Goal: Task Accomplishment & Management: Use online tool/utility

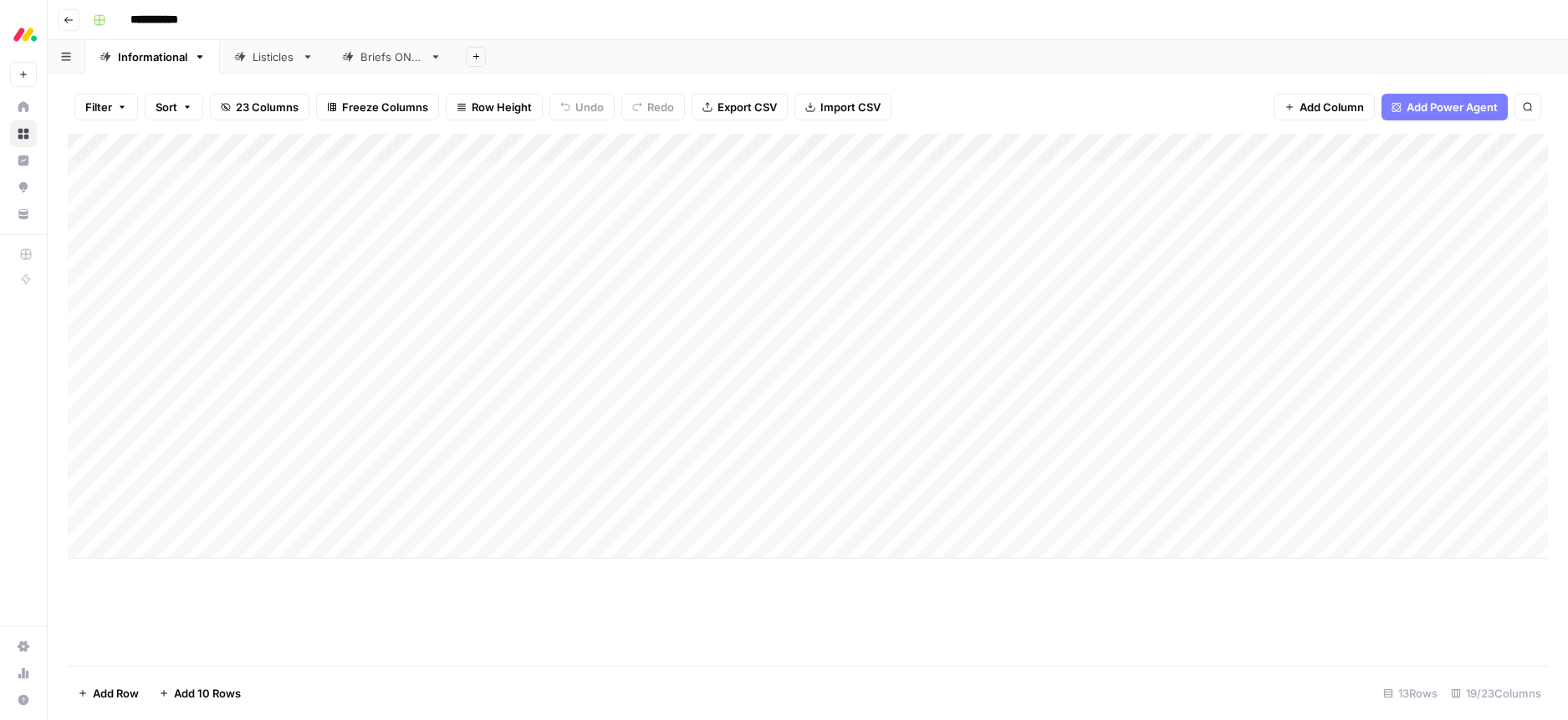
click at [560, 493] on div "Add Column" at bounding box center [807, 346] width 1480 height 425
click at [544, 488] on div "Add Column" at bounding box center [807, 346] width 1480 height 425
click at [580, 581] on button "Chaviva" at bounding box center [571, 583] width 54 height 20
click at [275, 107] on span "35 Columns" at bounding box center [267, 107] width 63 height 17
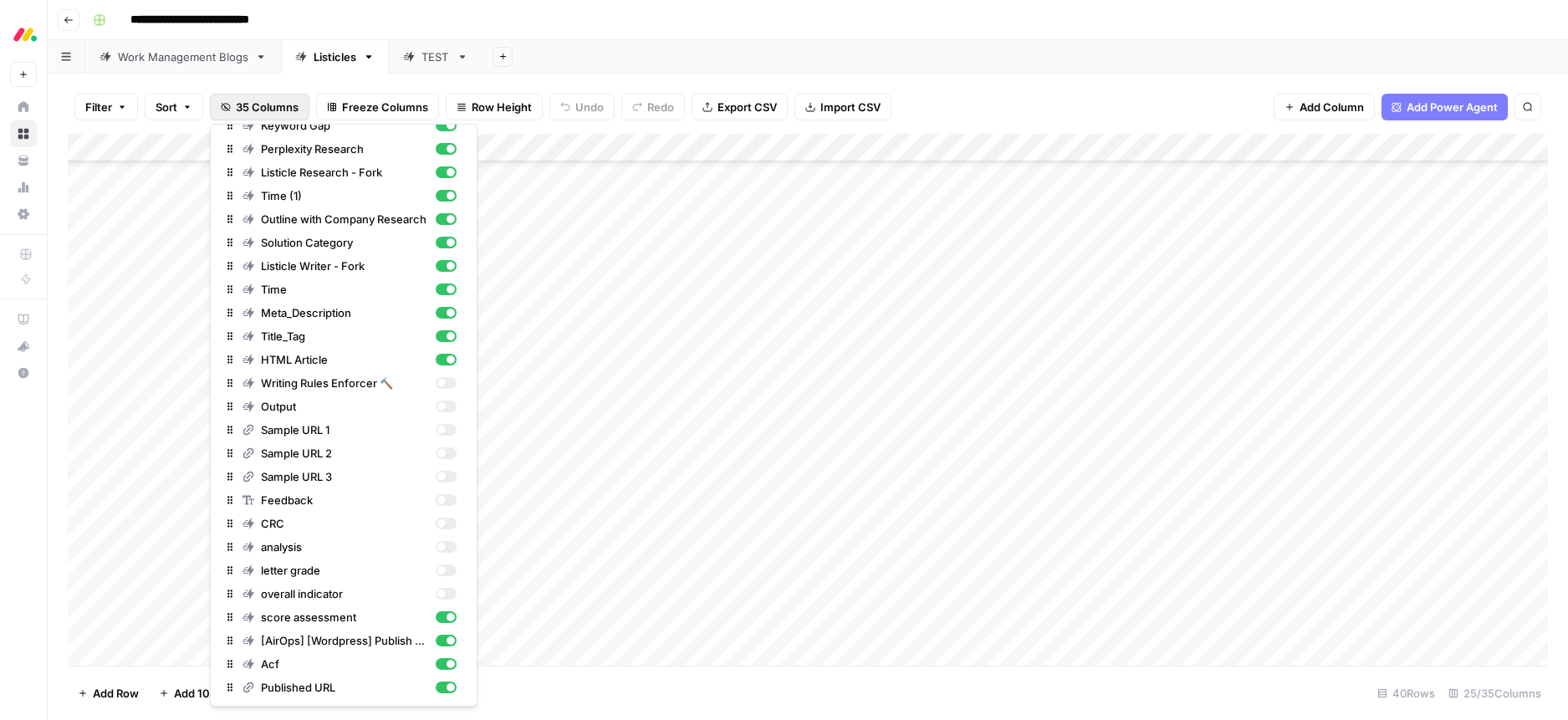
scroll to position [291, 0]
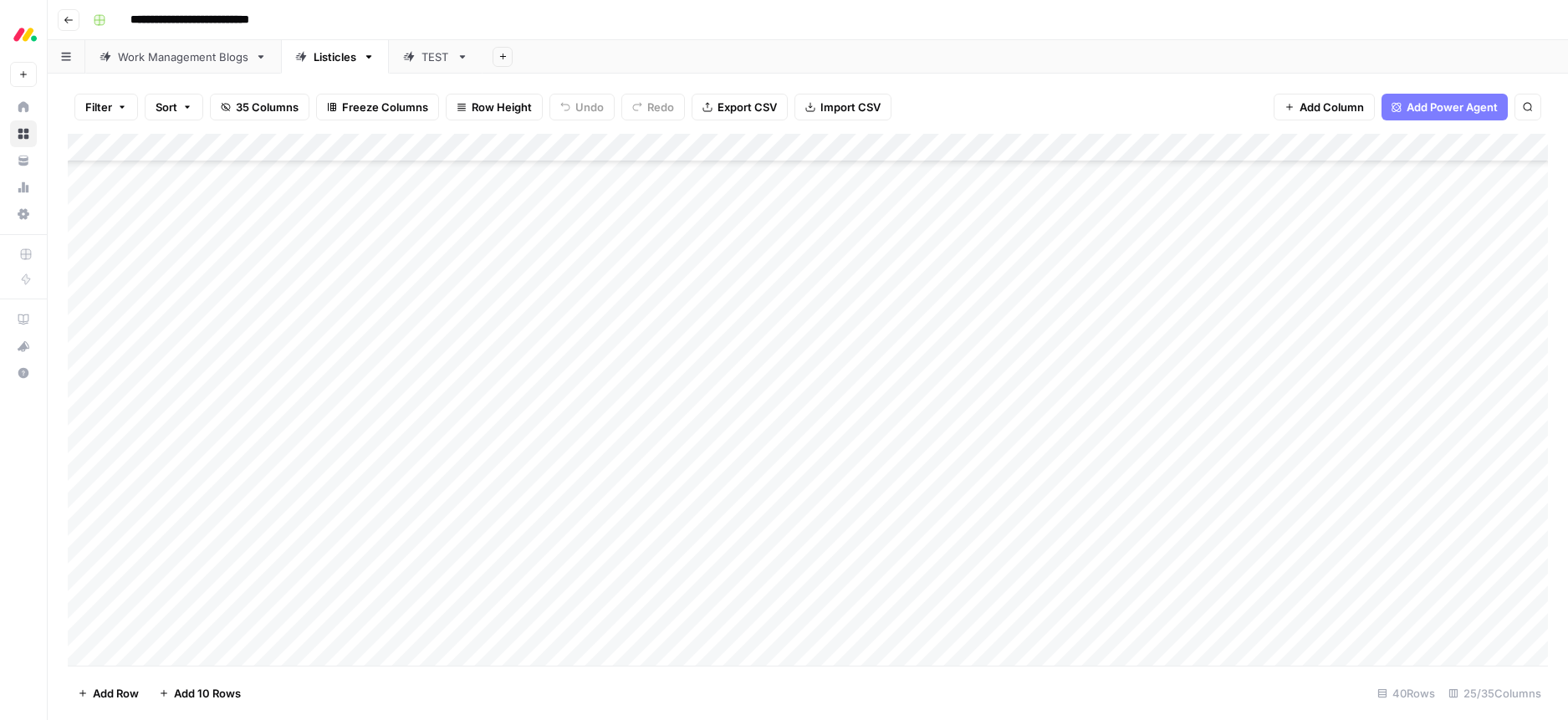
click at [748, 43] on div "Add Sheet" at bounding box center [1025, 56] width 1085 height 33
click at [159, 53] on div "Work Management Blogs" at bounding box center [183, 57] width 131 height 17
click at [527, 149] on div "Add Column" at bounding box center [807, 399] width 1480 height 532
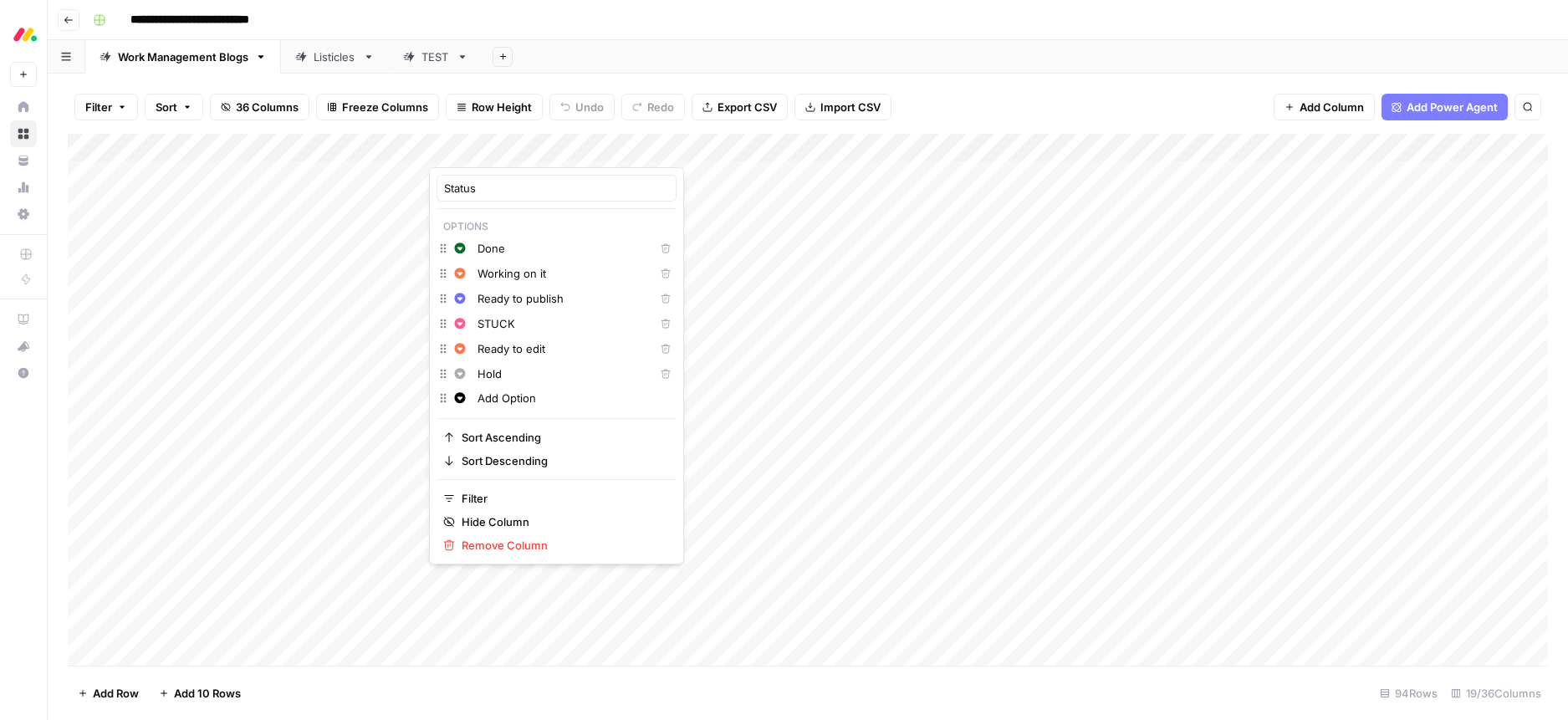
click at [595, 30] on div "**********" at bounding box center [819, 20] width 1465 height 27
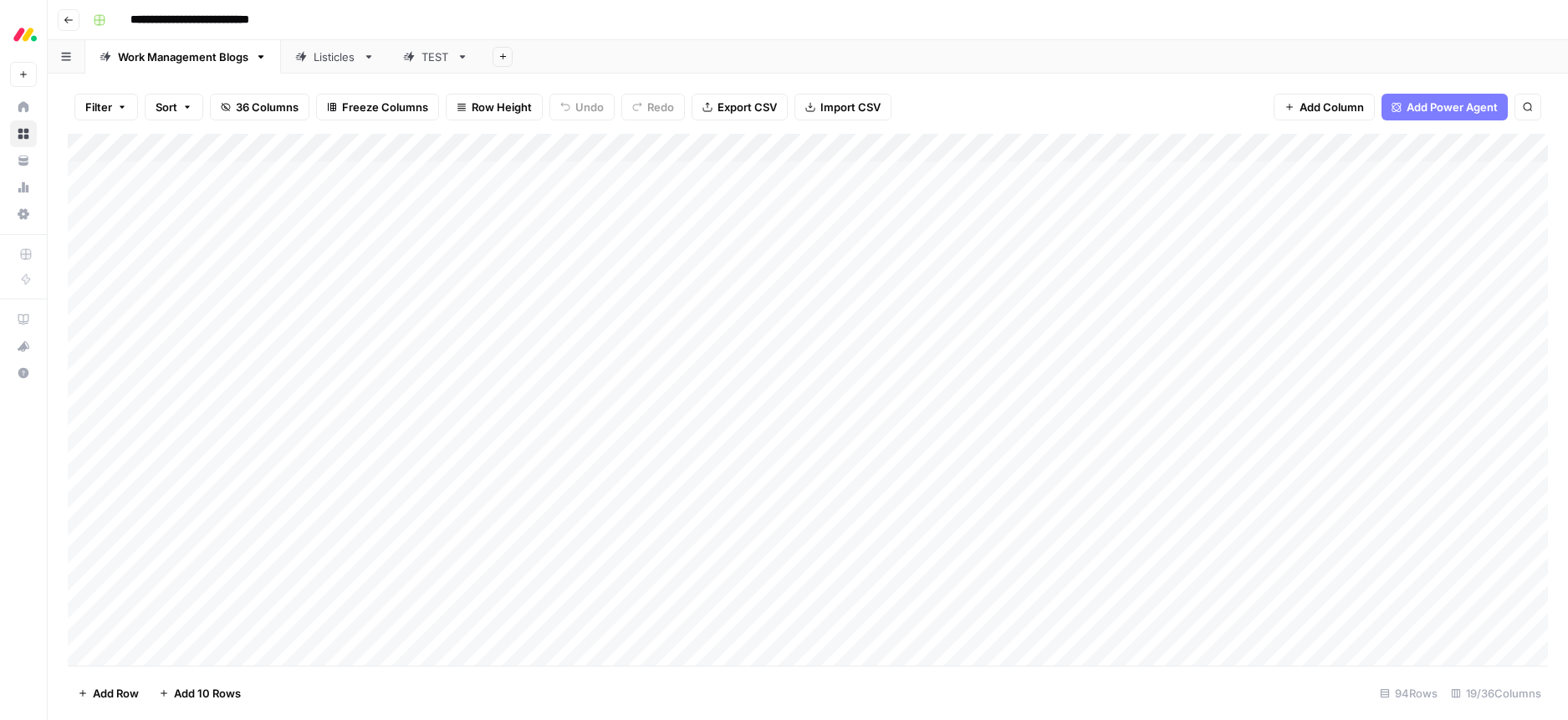
click at [404, 142] on div "Add Column" at bounding box center [807, 399] width 1480 height 532
click at [605, 53] on div "Add Sheet" at bounding box center [1025, 56] width 1085 height 33
click at [470, 451] on div "Add Column" at bounding box center [807, 399] width 1480 height 532
click at [472, 449] on div "Add Column" at bounding box center [807, 399] width 1480 height 532
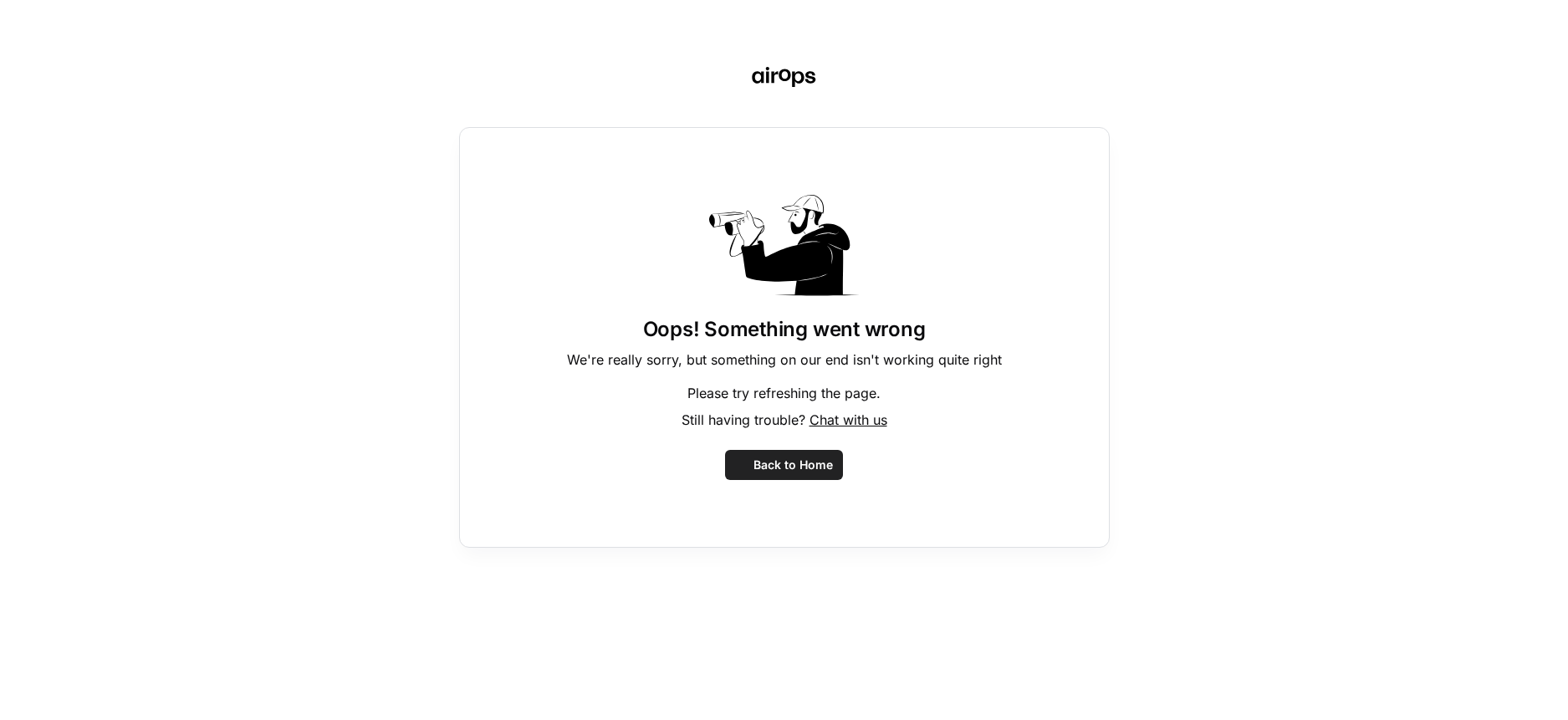
click at [485, 449] on div "Oops! Something went wrong We're really sorry, but something on our end isn't w…" at bounding box center [784, 338] width 650 height 421
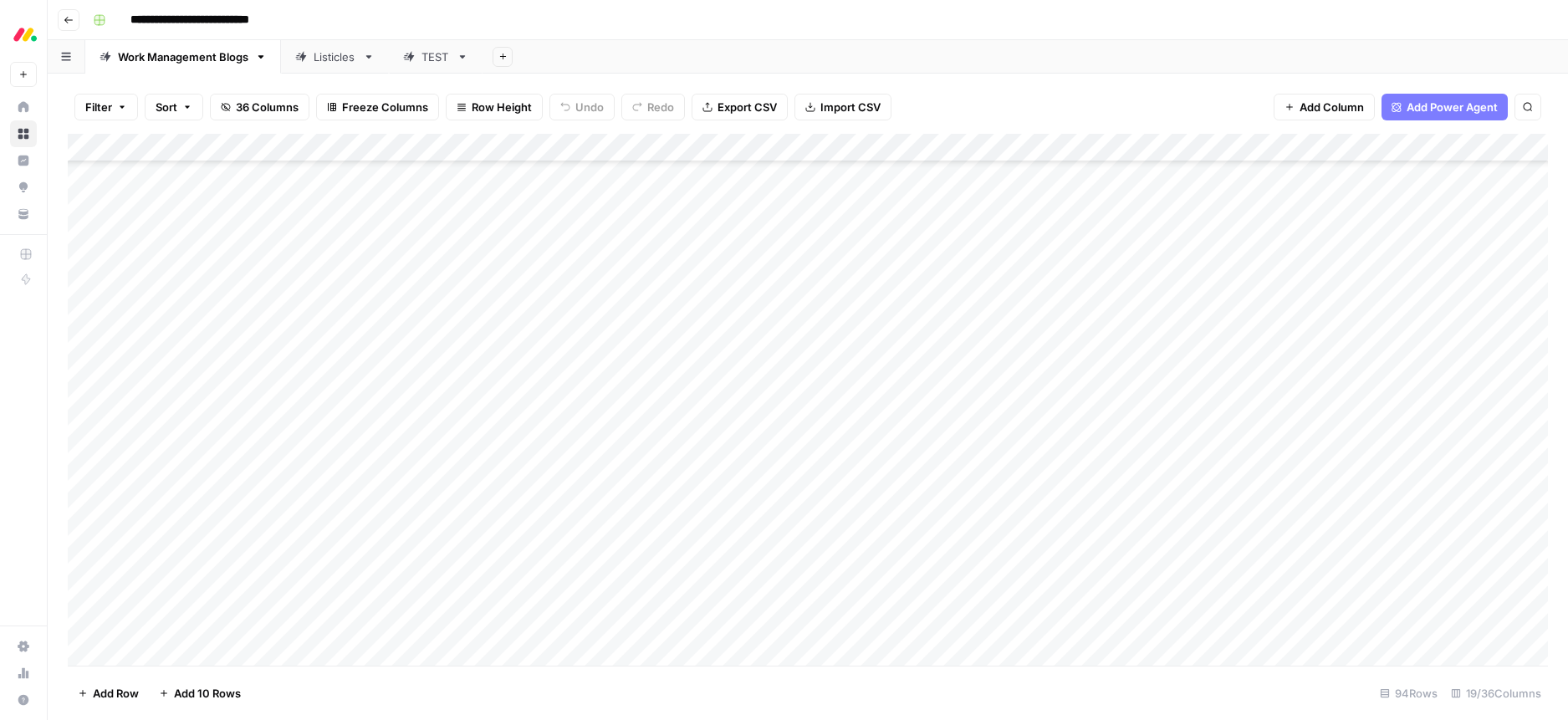
scroll to position [1800, 0]
click at [367, 455] on div "Add Column" at bounding box center [807, 399] width 1480 height 532
type textarea "*******"
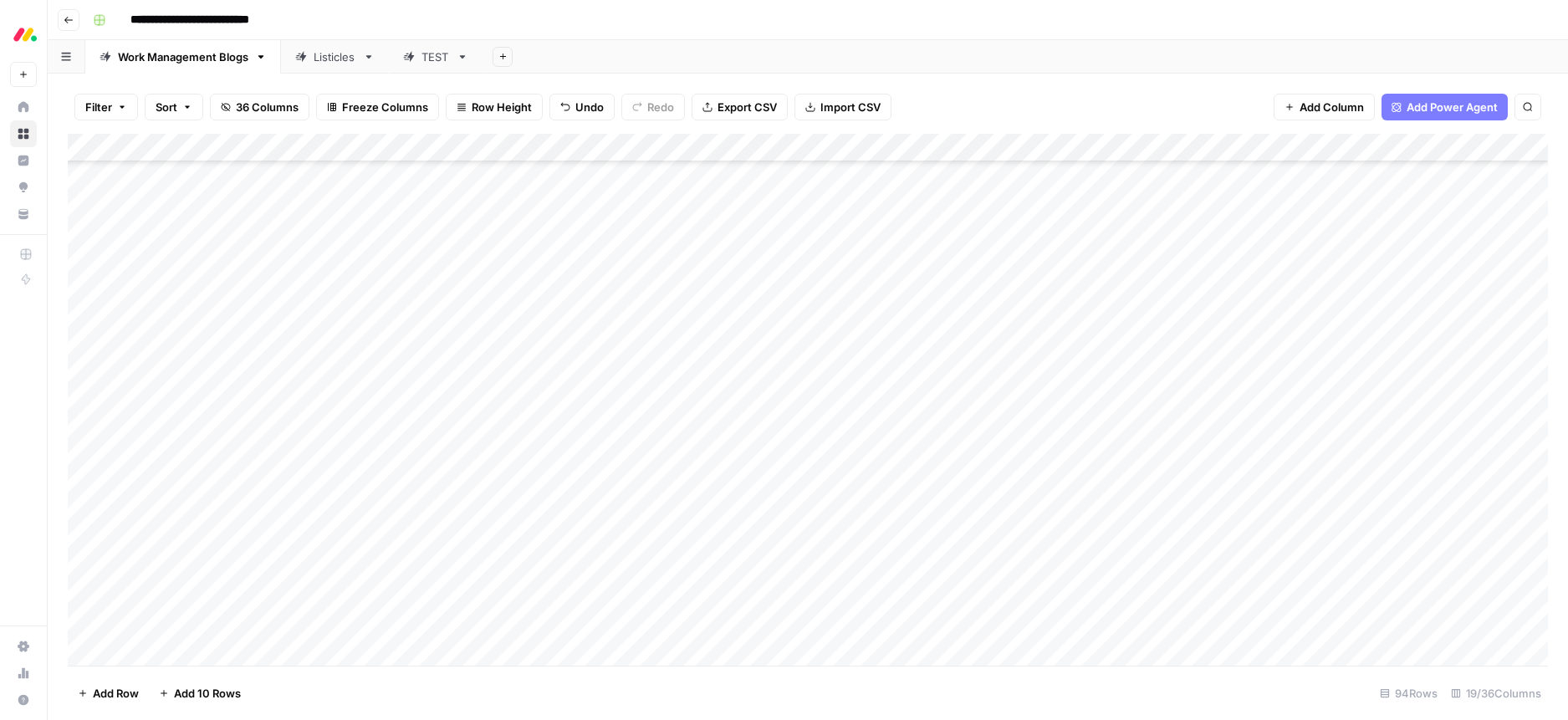
click at [399, 355] on div "Add Column" at bounding box center [807, 399] width 1480 height 532
click at [394, 357] on div "Add Column" at bounding box center [807, 399] width 1480 height 532
type textarea "*******"
click at [377, 385] on div "Add Column" at bounding box center [807, 399] width 1480 height 532
click at [377, 385] on textarea at bounding box center [473, 390] width 268 height 24
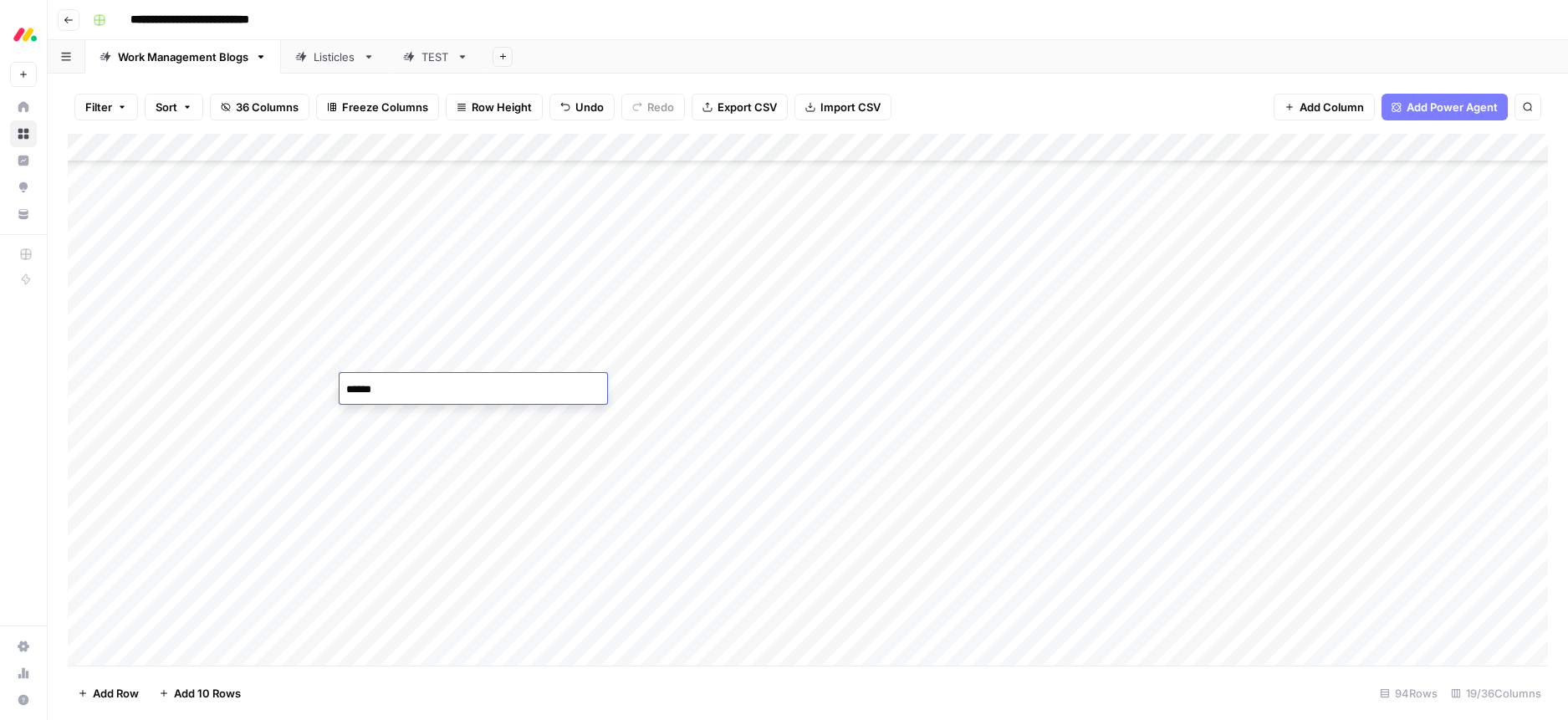
type textarea "*******"
click at [371, 410] on div "Add Column" at bounding box center [807, 399] width 1480 height 532
click at [371, 410] on textarea at bounding box center [473, 418] width 268 height 24
type textarea "*******"
click at [379, 450] on div "Add Column" at bounding box center [807, 399] width 1480 height 532
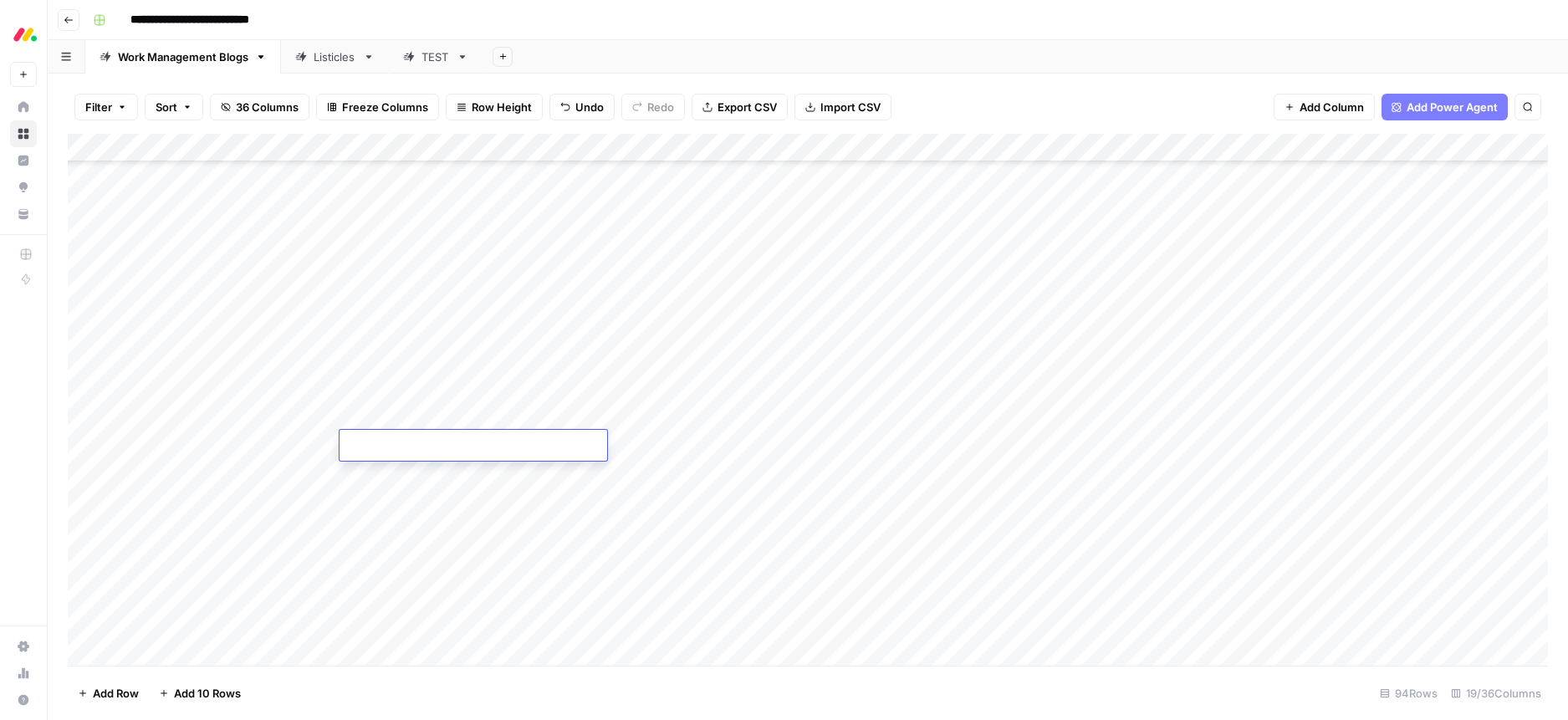
click at [379, 450] on textarea at bounding box center [473, 447] width 268 height 24
type textarea "*******"
click at [395, 272] on div "Add Column" at bounding box center [807, 399] width 1480 height 532
click at [485, 272] on div "Add Column" at bounding box center [807, 399] width 1480 height 532
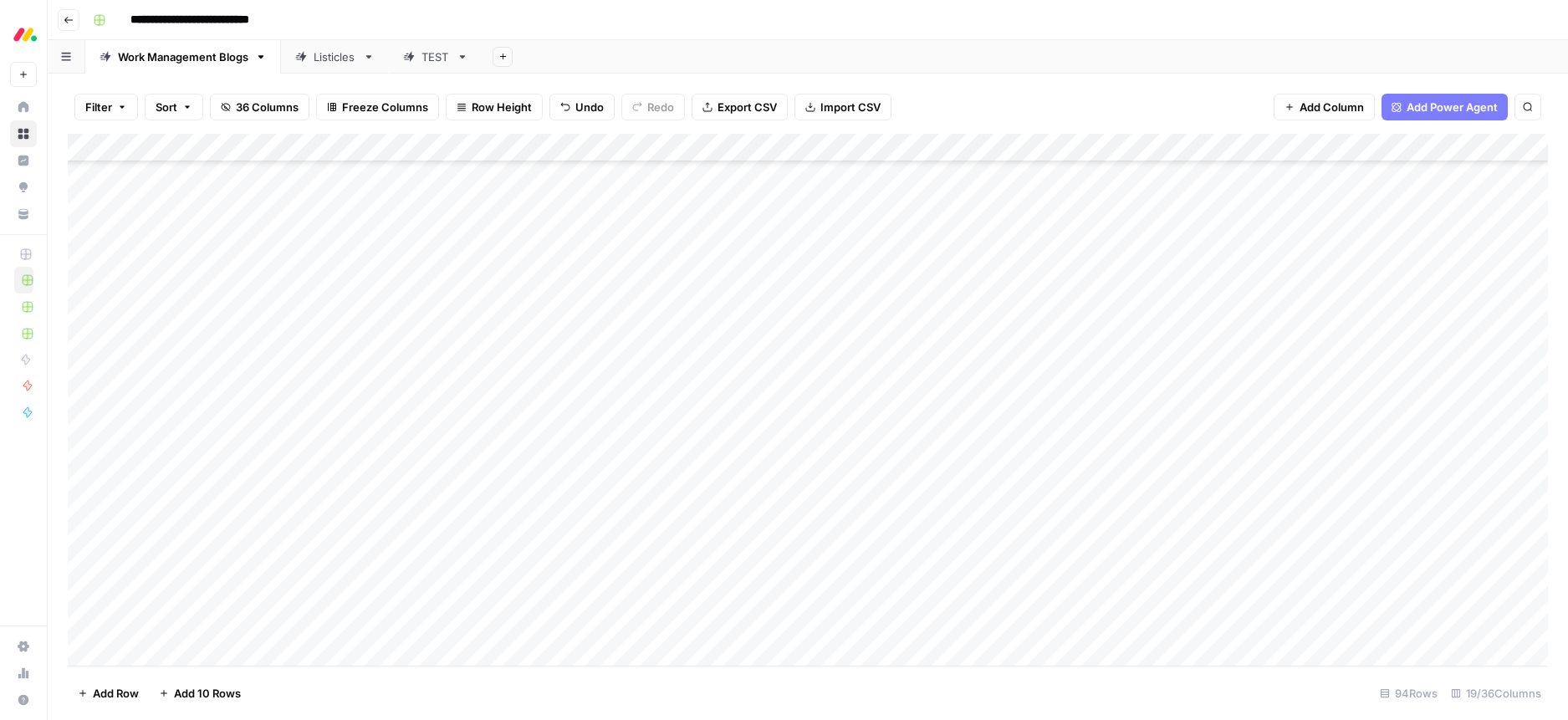
click at [477, 273] on div "Add Column" at bounding box center [807, 399] width 1480 height 532
click at [474, 334] on button "Done" at bounding box center [475, 340] width 41 height 20
click at [362, 271] on div "Add Column" at bounding box center [807, 399] width 1480 height 532
type textarea "*******"
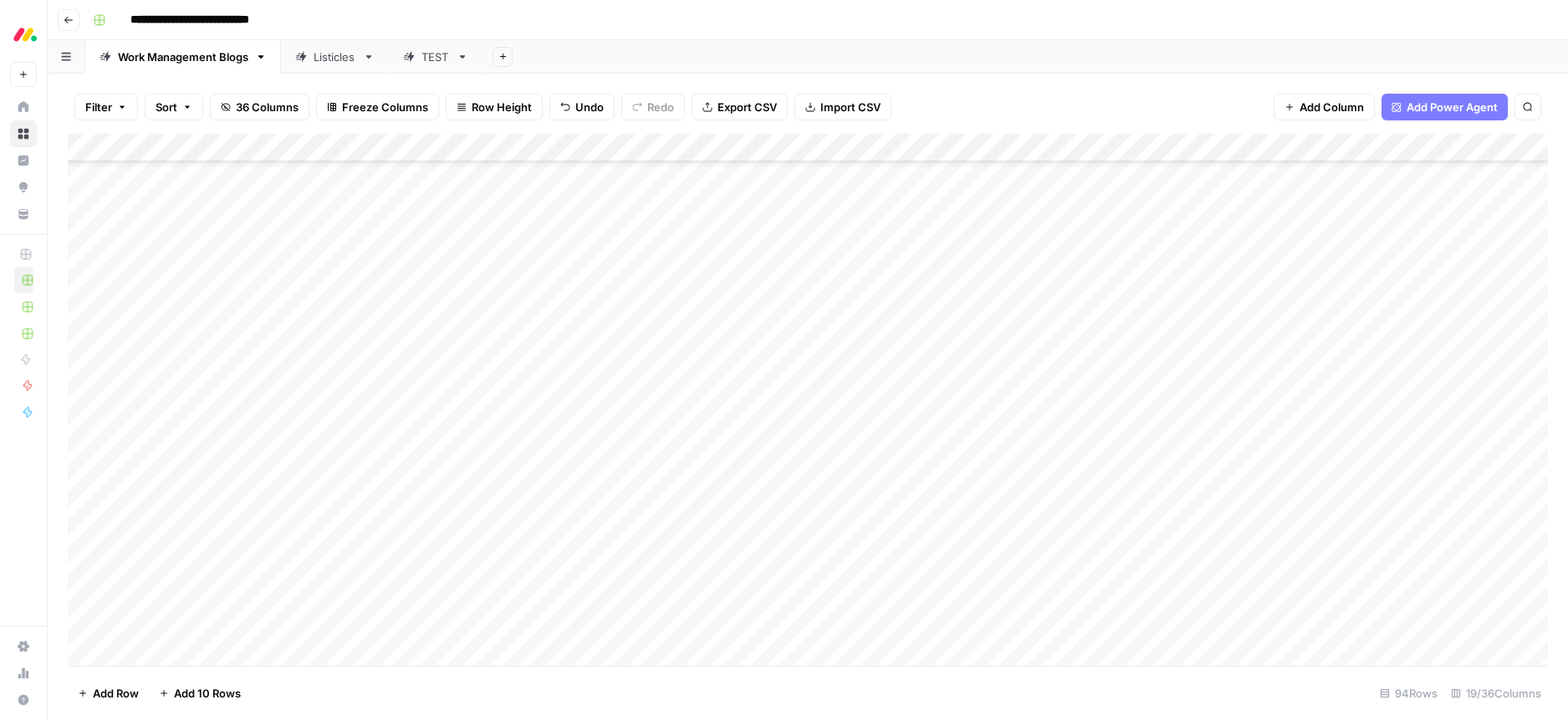
scroll to position [1638, 0]
click at [458, 473] on div "Add Column" at bounding box center [807, 399] width 1480 height 532
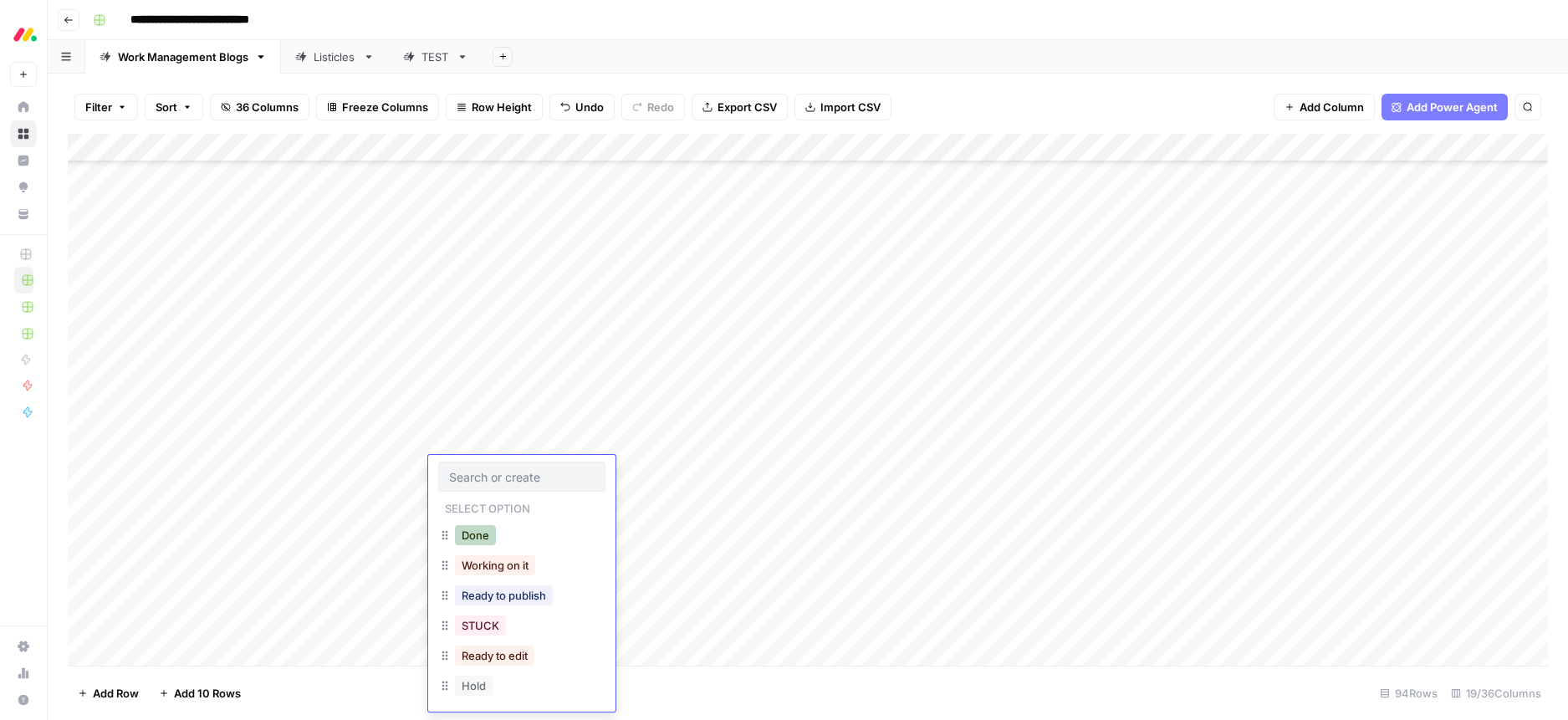
click at [475, 539] on button "Done" at bounding box center [475, 535] width 41 height 20
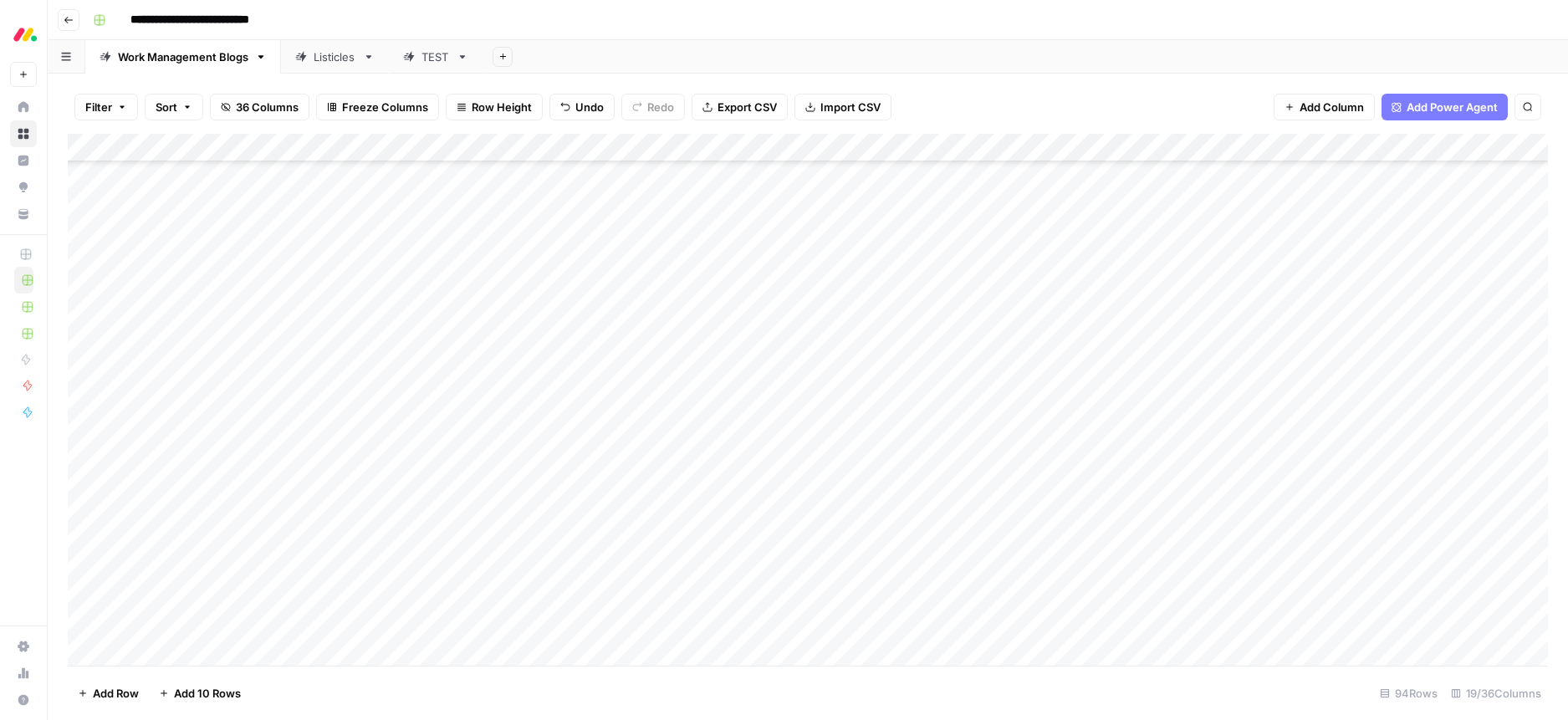
click at [459, 498] on div "Add Column" at bounding box center [807, 399] width 1480 height 532
click at [460, 501] on div "Add Column" at bounding box center [807, 399] width 1480 height 532
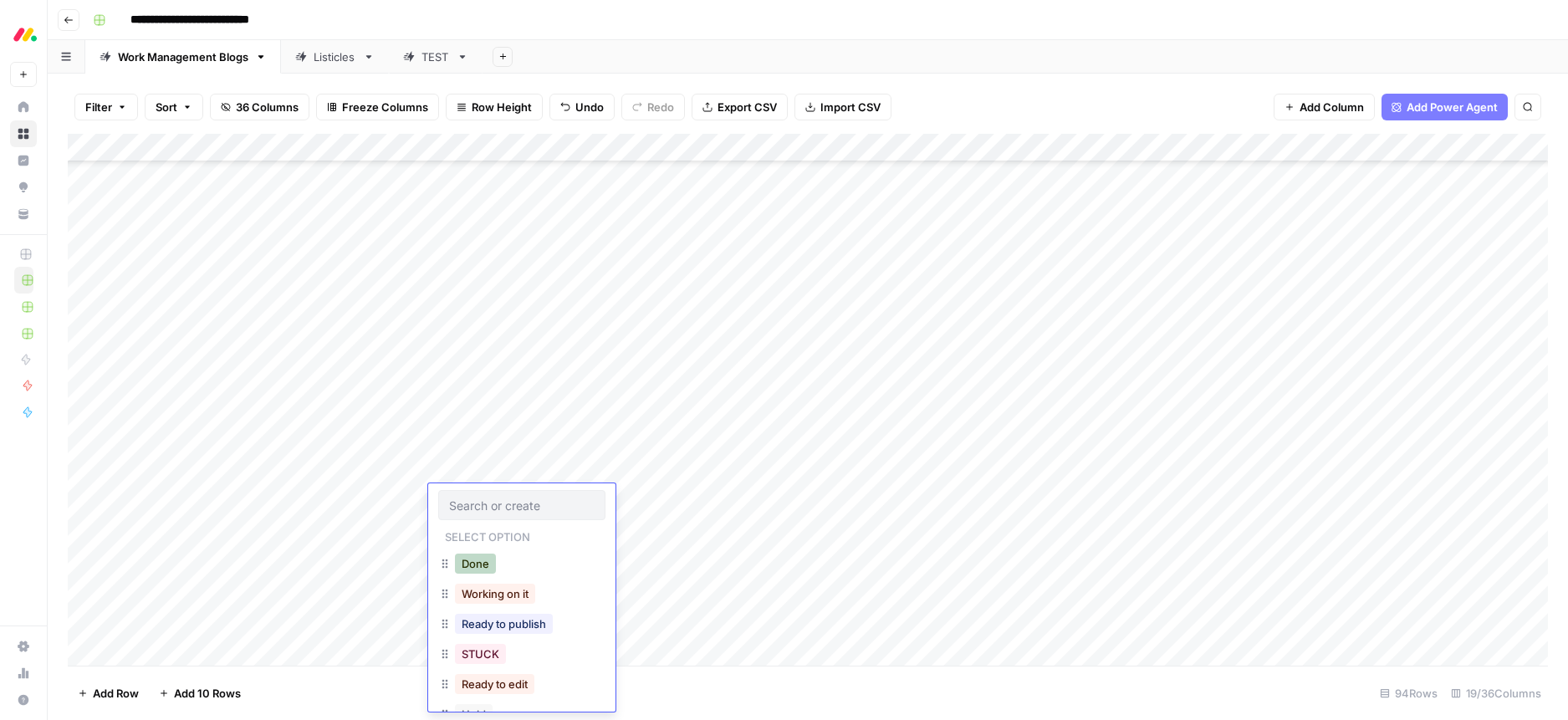
click at [475, 561] on button "Done" at bounding box center [475, 564] width 41 height 20
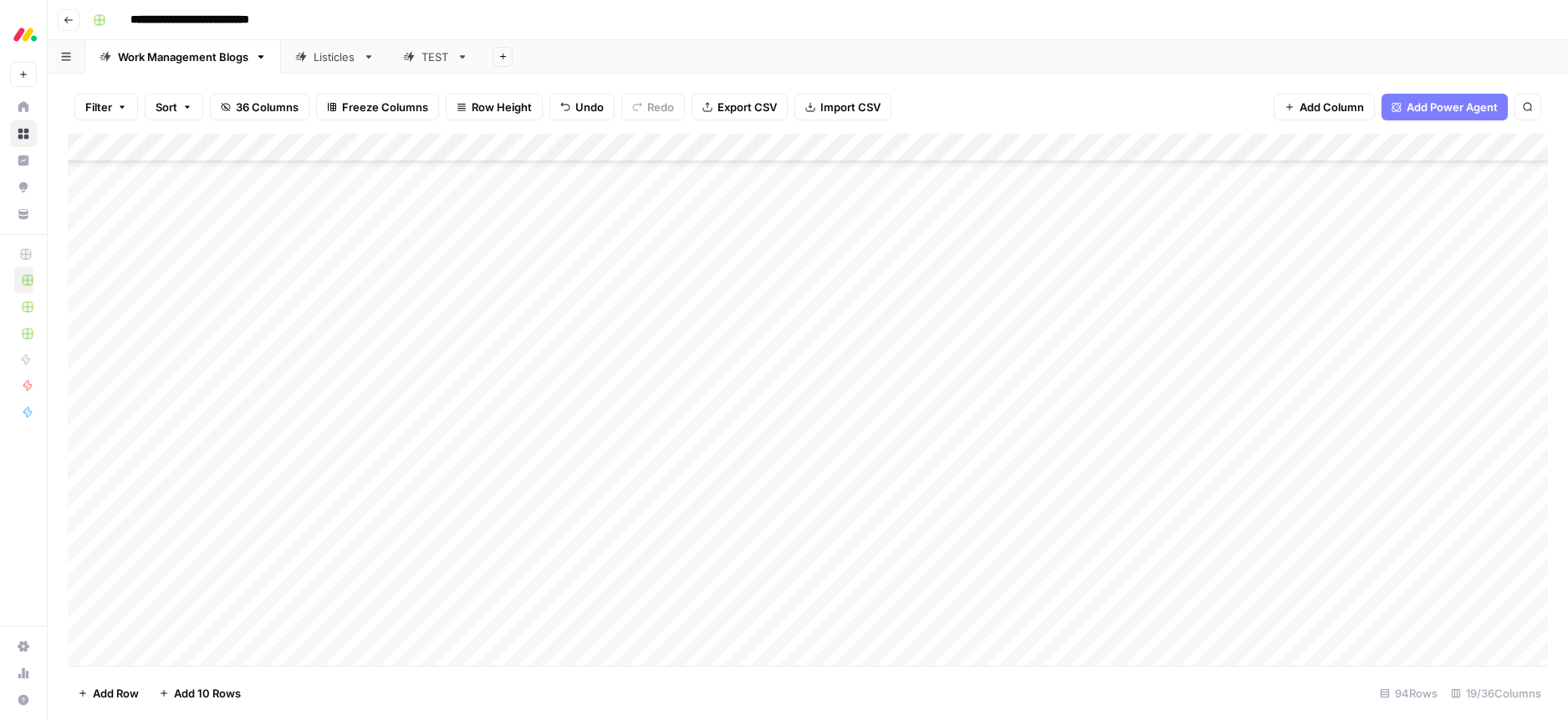
drag, startPoint x: 497, startPoint y: 544, endPoint x: 460, endPoint y: 529, distance: 39.9
click at [494, 543] on div "Add Column" at bounding box center [807, 399] width 1480 height 532
click at [460, 529] on div "Add Column" at bounding box center [807, 399] width 1480 height 532
click at [460, 525] on div "Add Column" at bounding box center [807, 399] width 1480 height 532
click at [471, 593] on button "Done" at bounding box center [475, 592] width 41 height 20
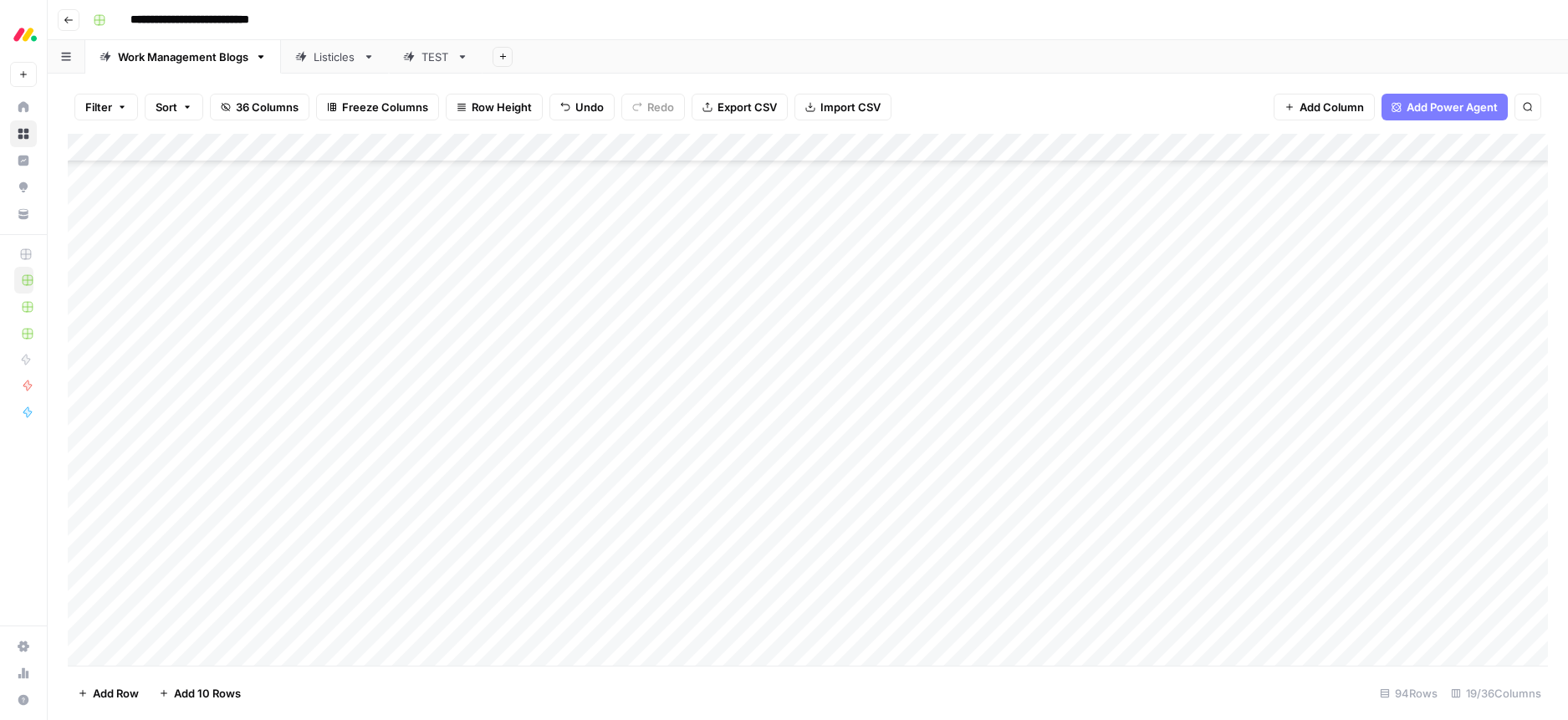
click at [462, 212] on div "Add Column" at bounding box center [807, 399] width 1480 height 532
click at [454, 213] on div "Add Column" at bounding box center [807, 399] width 1480 height 532
click at [475, 273] on button "Done" at bounding box center [475, 280] width 41 height 20
click at [460, 287] on div "Add Column" at bounding box center [807, 399] width 1480 height 532
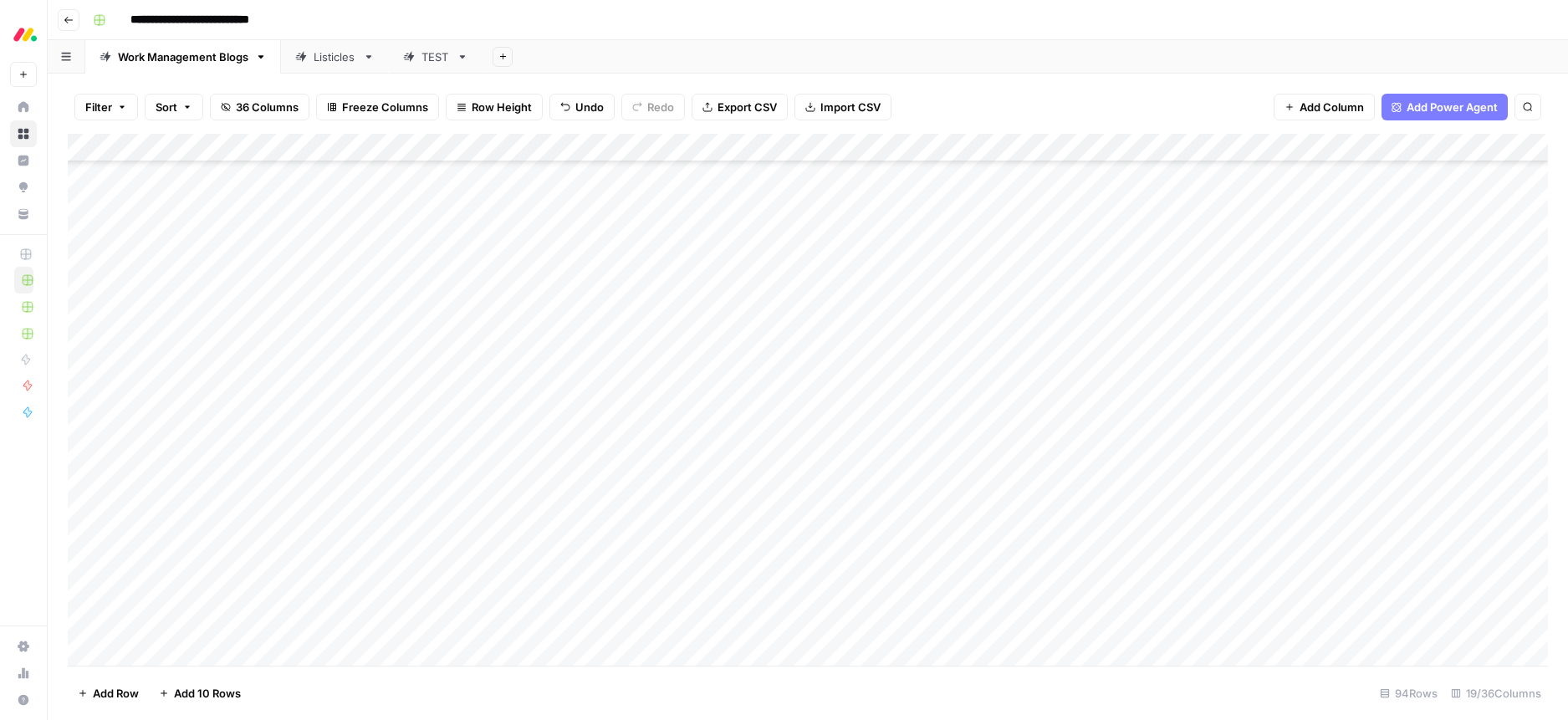
click at [455, 287] on div "Add Column" at bounding box center [807, 399] width 1480 height 532
click at [483, 354] on button "Done" at bounding box center [475, 356] width 41 height 20
click at [444, 398] on div "Add Column" at bounding box center [807, 399] width 1480 height 532
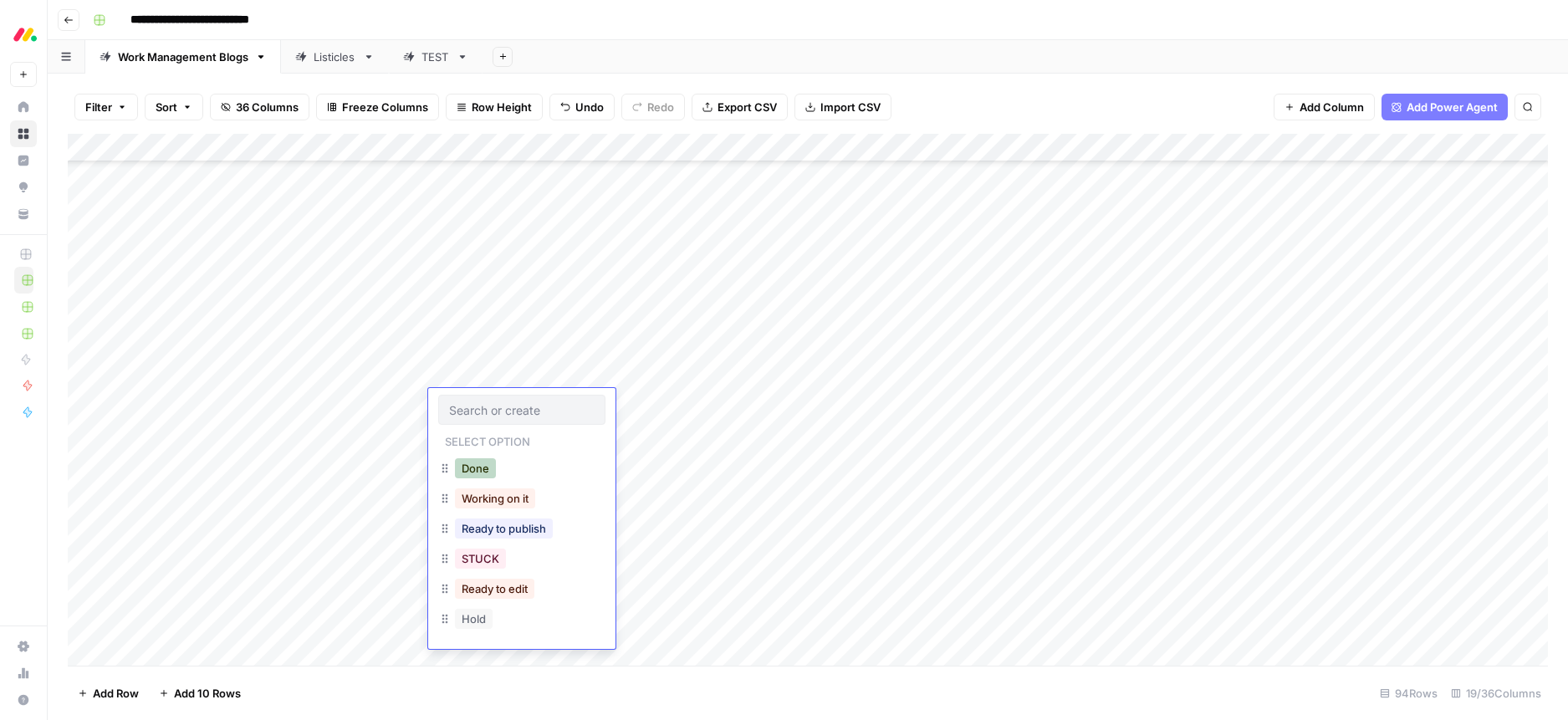
drag, startPoint x: 480, startPoint y: 467, endPoint x: 472, endPoint y: 450, distance: 18.8
click at [480, 467] on button "Done" at bounding box center [475, 468] width 41 height 20
